Goal: Task Accomplishment & Management: Manage account settings

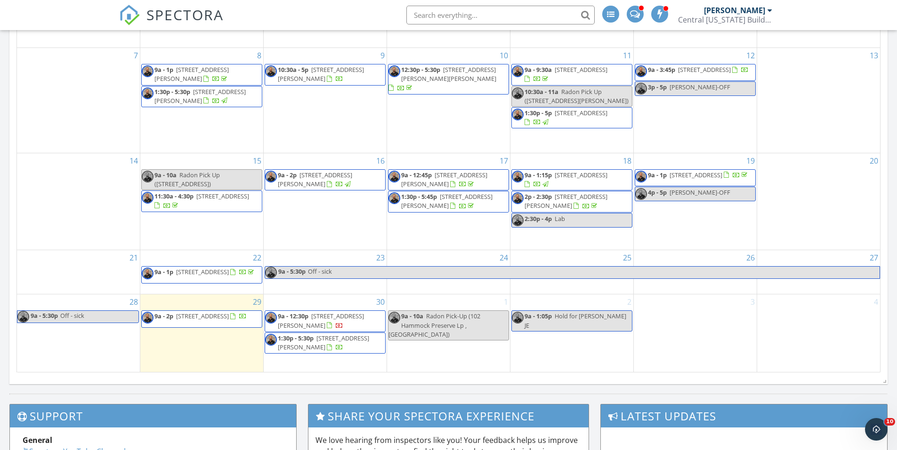
scroll to position [518, 0]
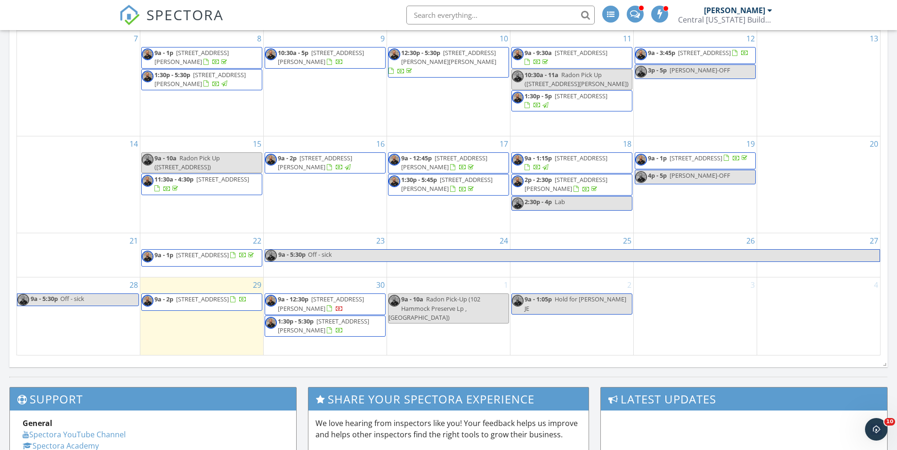
click at [335, 328] on span "22101 N Buckhill Rd, Howey-in-the-Hills 34737" at bounding box center [323, 325] width 91 height 17
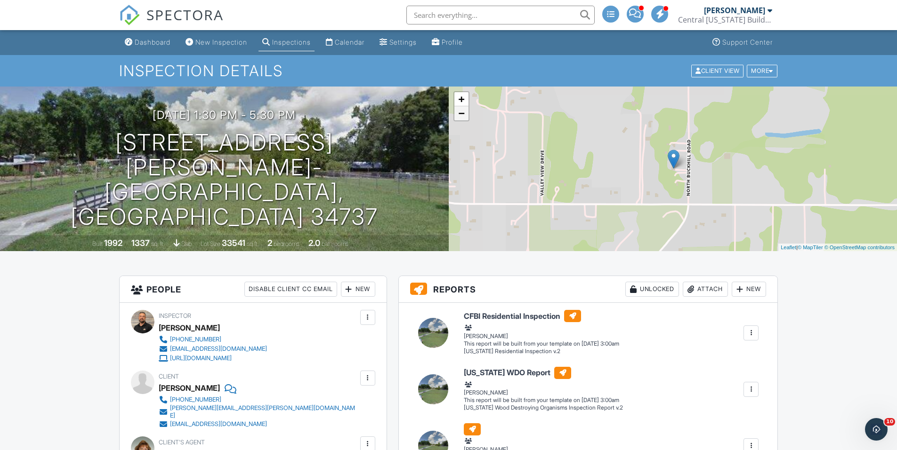
click at [459, 111] on link "−" at bounding box center [461, 113] width 14 height 14
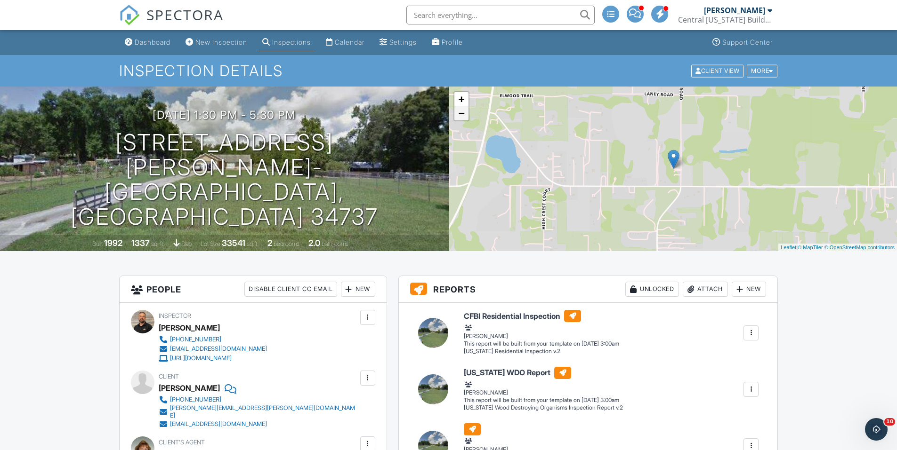
click at [459, 110] on link "−" at bounding box center [461, 113] width 14 height 14
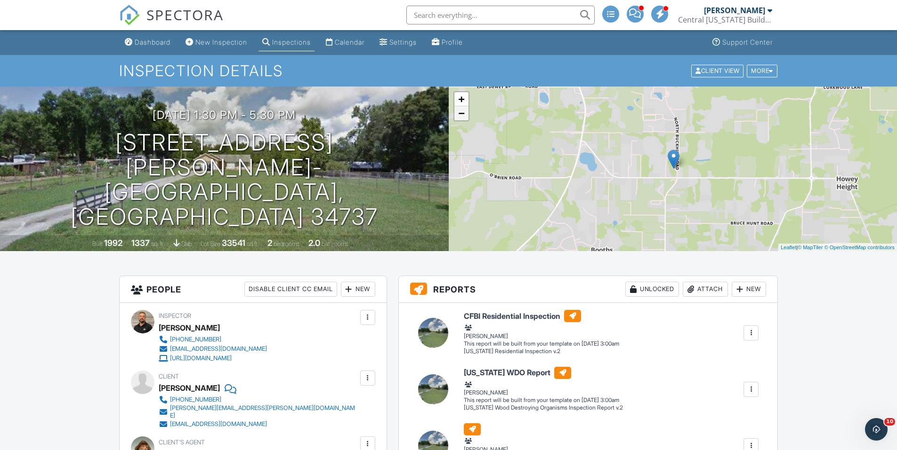
click at [459, 110] on link "−" at bounding box center [461, 113] width 14 height 14
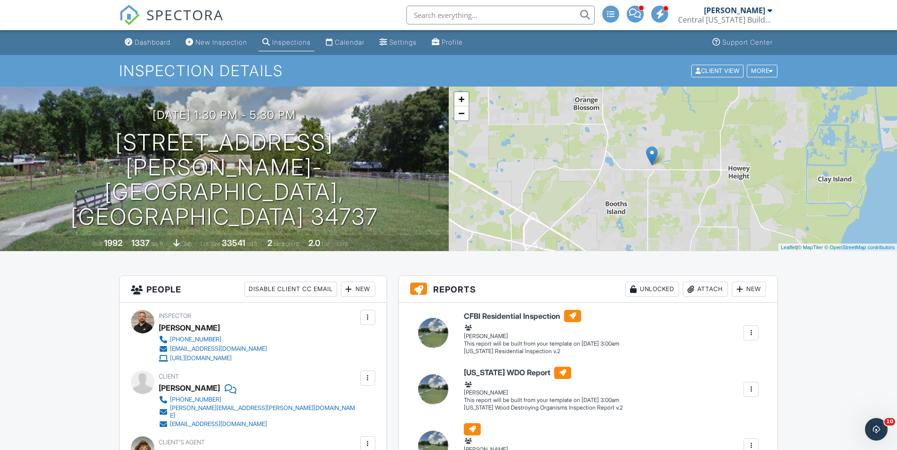
drag, startPoint x: 609, startPoint y: 135, endPoint x: 587, endPoint y: 113, distance: 31.3
click at [587, 113] on div "+ − Leaflet | © MapTiler © OpenStreetMap contributors" at bounding box center [673, 169] width 449 height 165
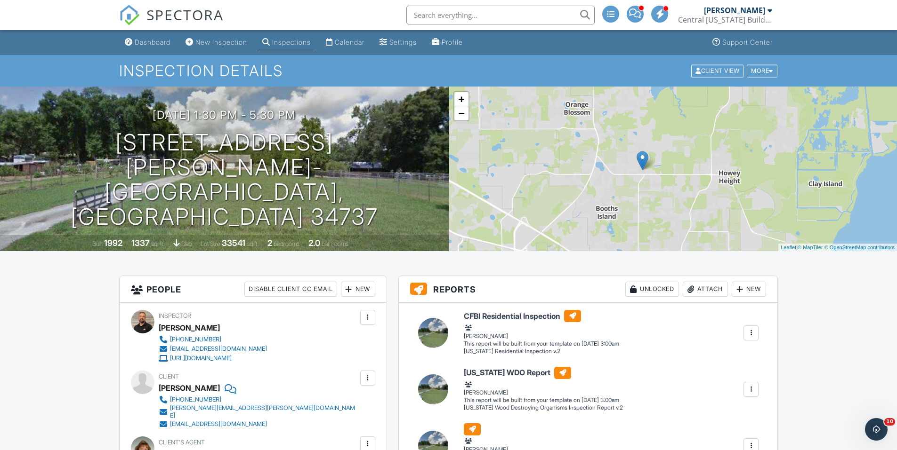
drag, startPoint x: 777, startPoint y: 135, endPoint x: 768, endPoint y: 142, distance: 11.8
click at [768, 142] on div "+ − Leaflet | © MapTiler © OpenStreetMap contributors" at bounding box center [673, 169] width 449 height 165
click at [150, 36] on link "Dashboard" at bounding box center [147, 42] width 53 height 17
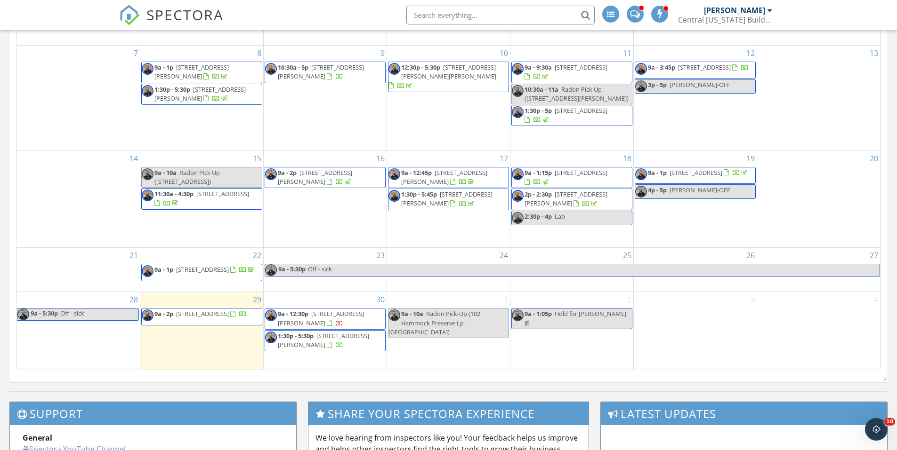
scroll to position [565, 0]
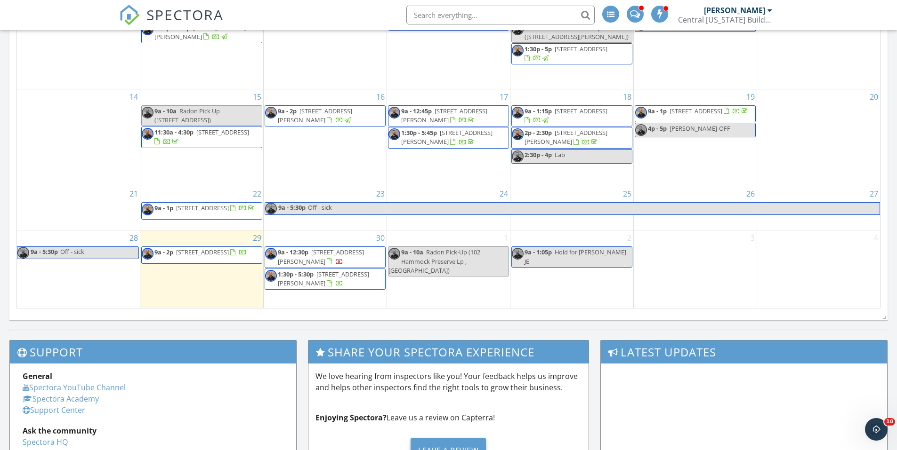
click at [239, 257] on div at bounding box center [243, 254] width 8 height 8
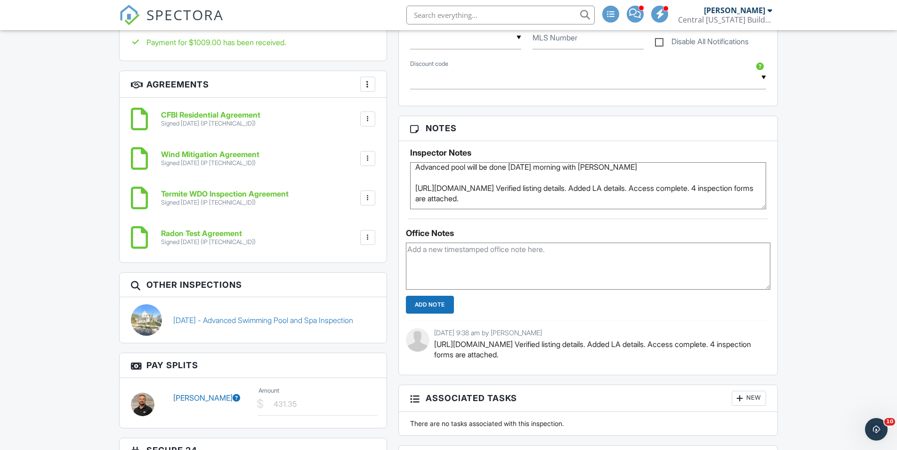
scroll to position [26, 0]
drag, startPoint x: 415, startPoint y: 202, endPoint x: 503, endPoint y: 186, distance: 89.5
click at [503, 186] on textarea "Realtor will provide access Advanced pool will be done on Tuesday morning with …" at bounding box center [588, 185] width 356 height 47
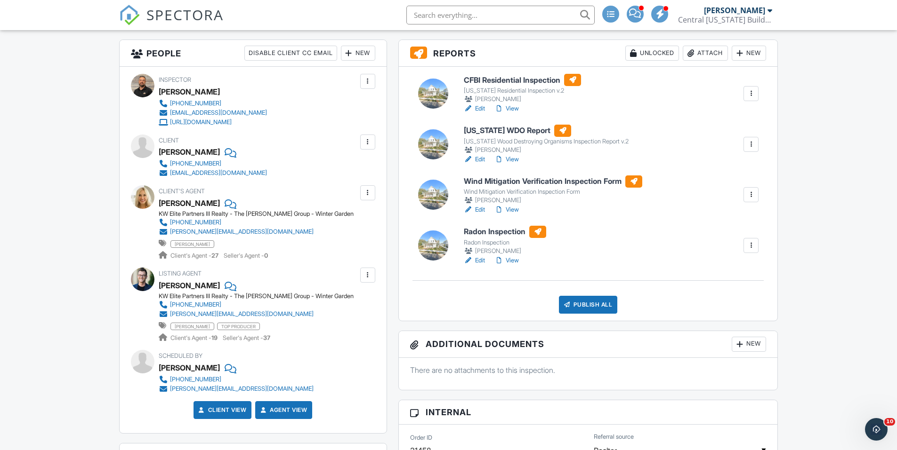
scroll to position [235, 0]
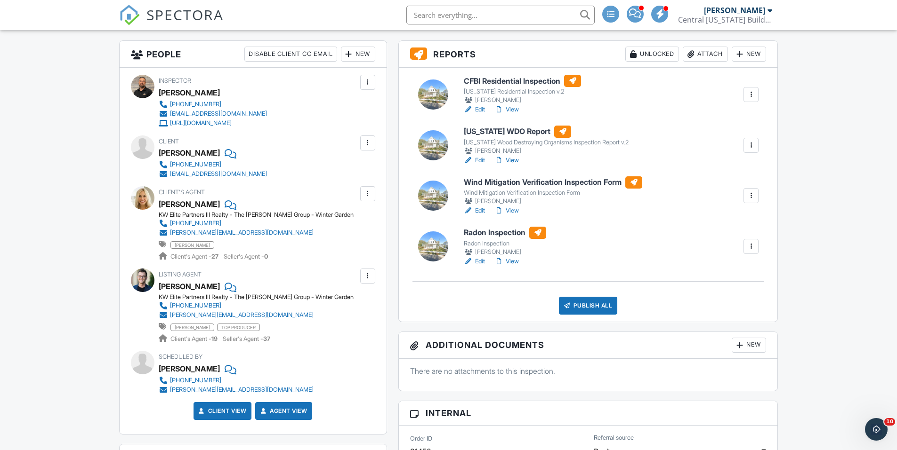
click at [479, 108] on link "Edit" at bounding box center [474, 109] width 21 height 9
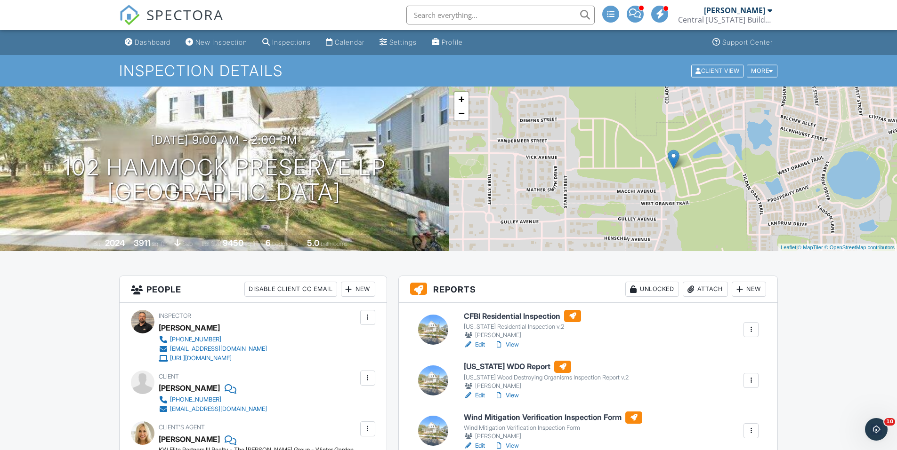
click at [150, 38] on link "Dashboard" at bounding box center [147, 42] width 53 height 17
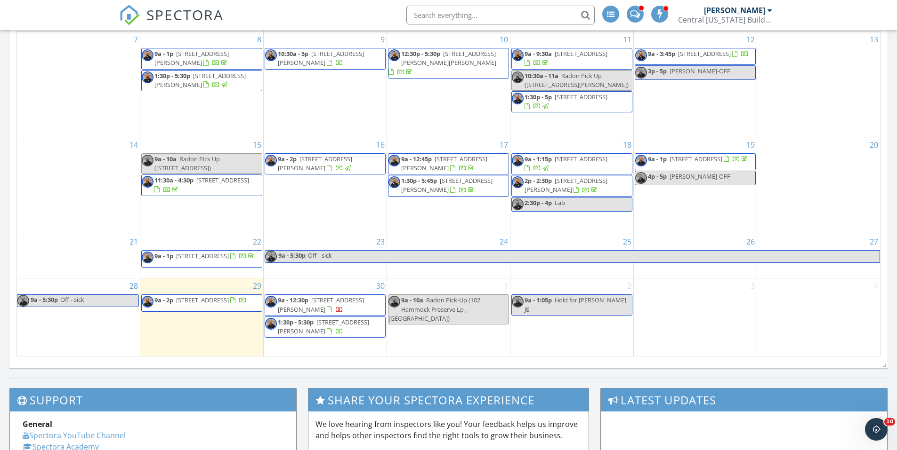
scroll to position [518, 0]
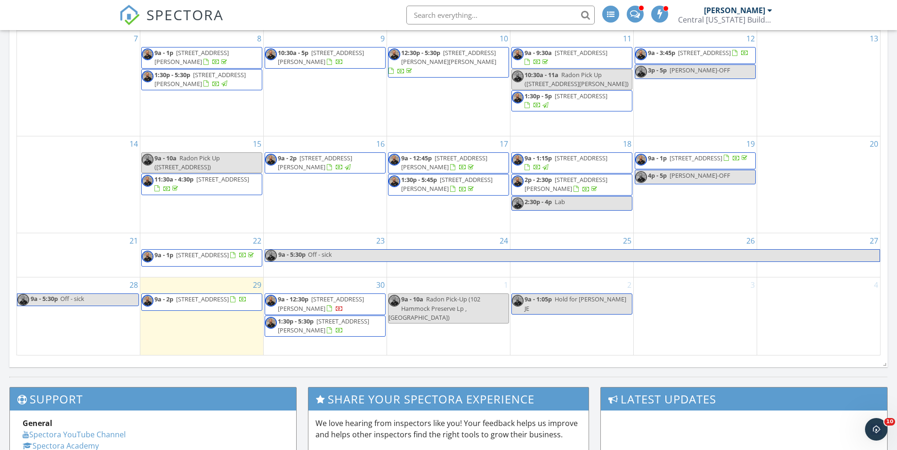
drag, startPoint x: 160, startPoint y: 319, endPoint x: 197, endPoint y: 305, distance: 39.4
click at [197, 304] on span "102 Hammock Preserve Lp , Winter Garden 34787" at bounding box center [202, 299] width 53 height 8
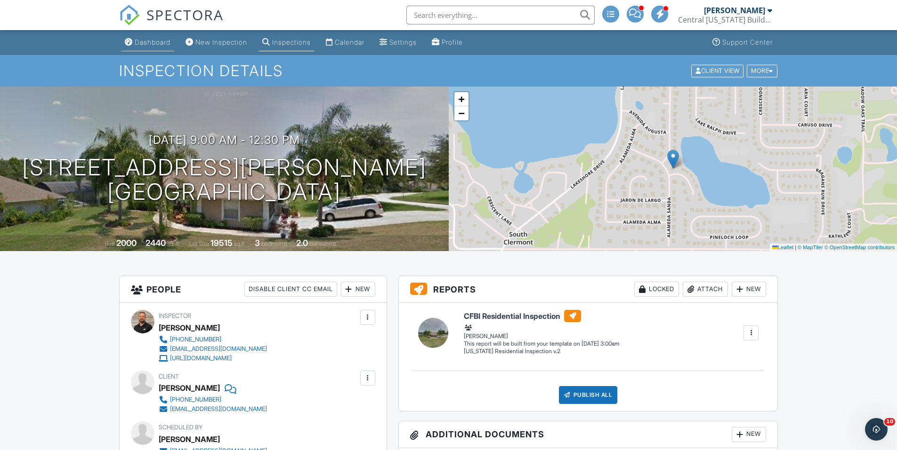
click at [160, 48] on link "Dashboard" at bounding box center [147, 42] width 53 height 17
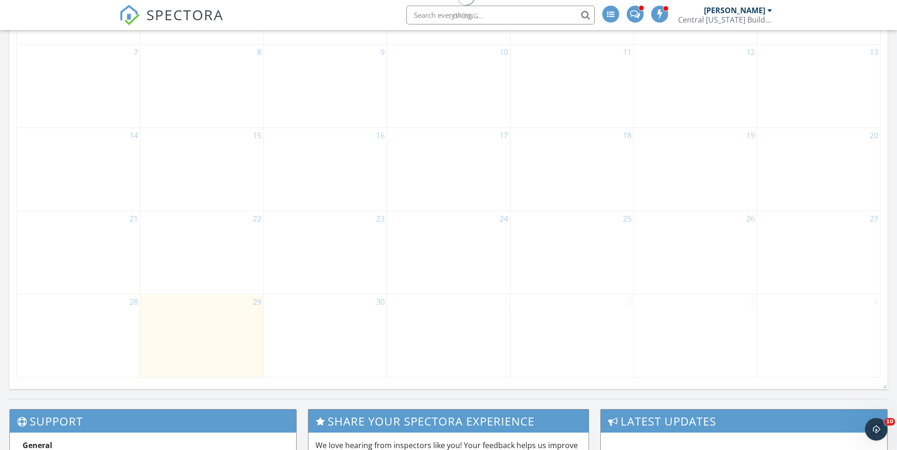
scroll to position [565, 0]
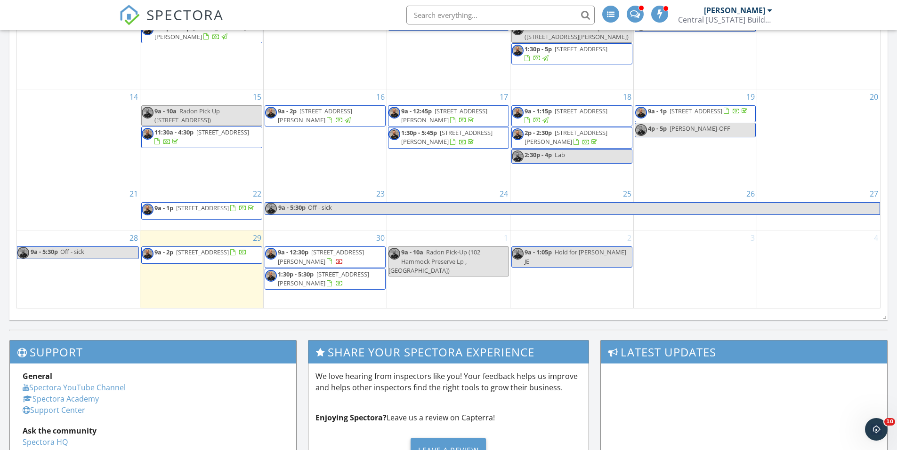
click at [312, 281] on span "22101 N Buckhill Rd, Howey-in-the-Hills 34737" at bounding box center [323, 278] width 91 height 17
